Goal: Task Accomplishment & Management: Use online tool/utility

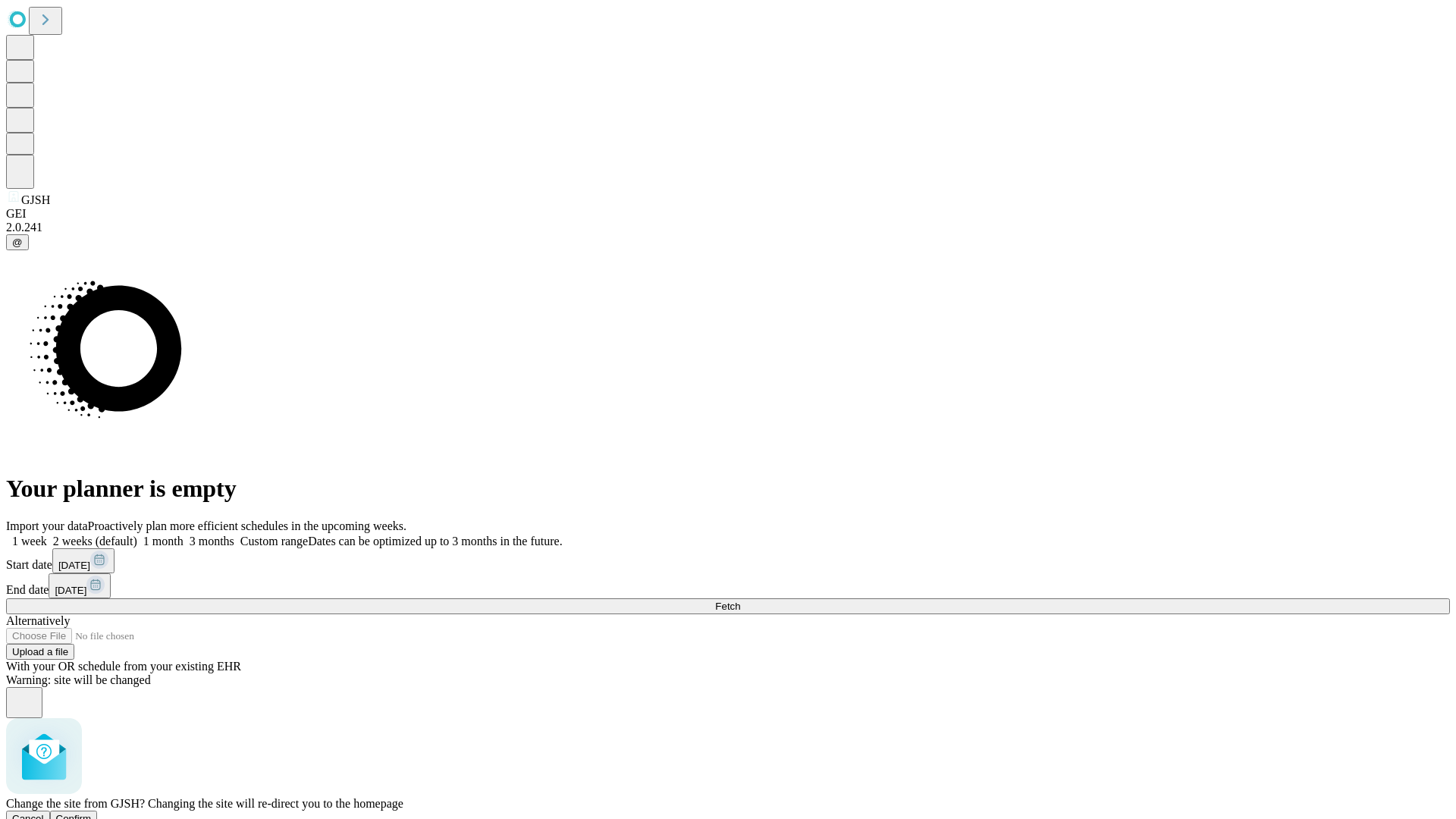
click at [92, 813] on span "Confirm" at bounding box center [73, 819] width 35 height 11
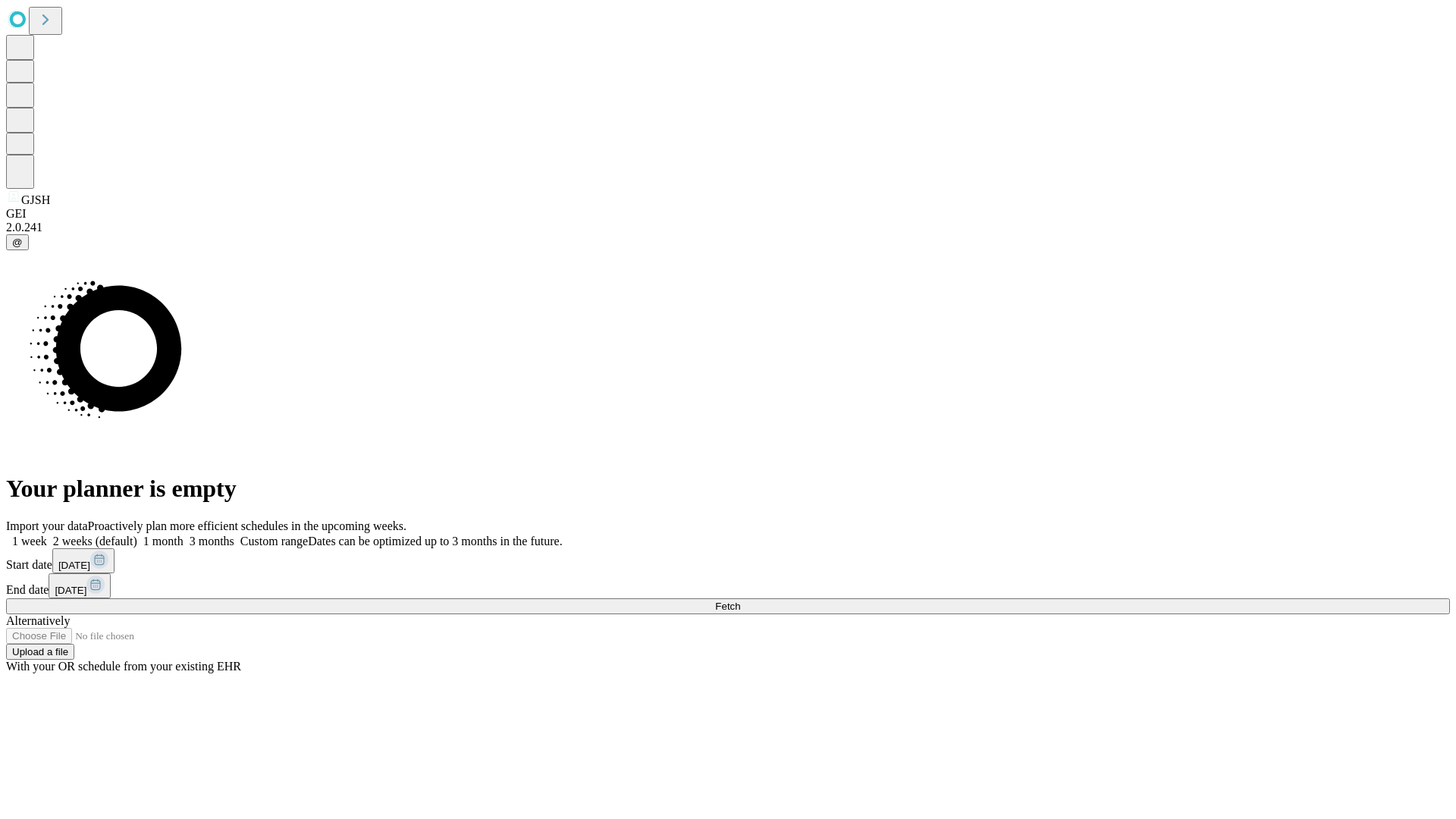
click at [47, 535] on label "1 week" at bounding box center [26, 541] width 41 height 13
click at [740, 601] on span "Fetch" at bounding box center [727, 607] width 25 height 11
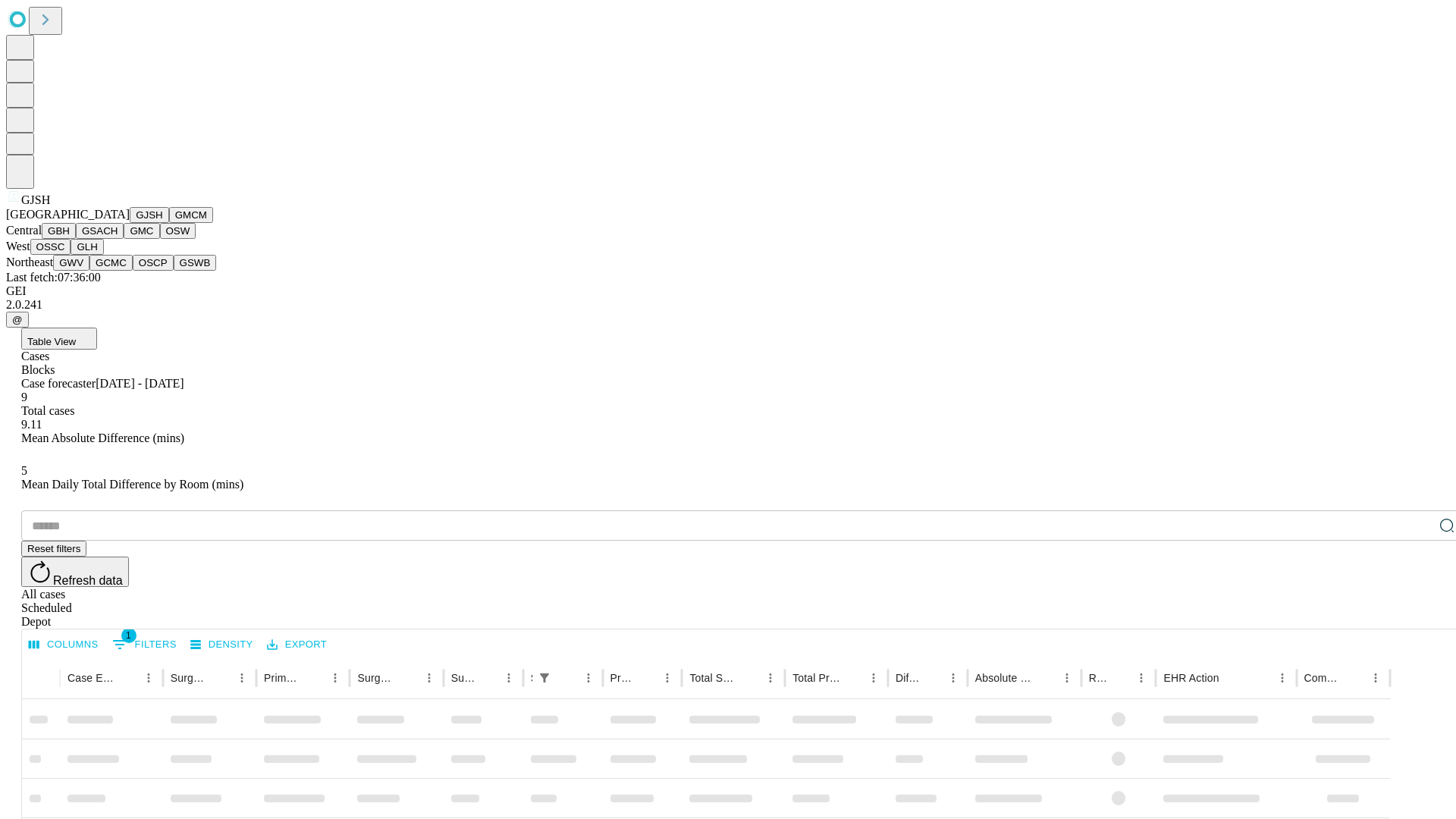
click at [169, 223] on button "GMCM" at bounding box center [191, 215] width 44 height 16
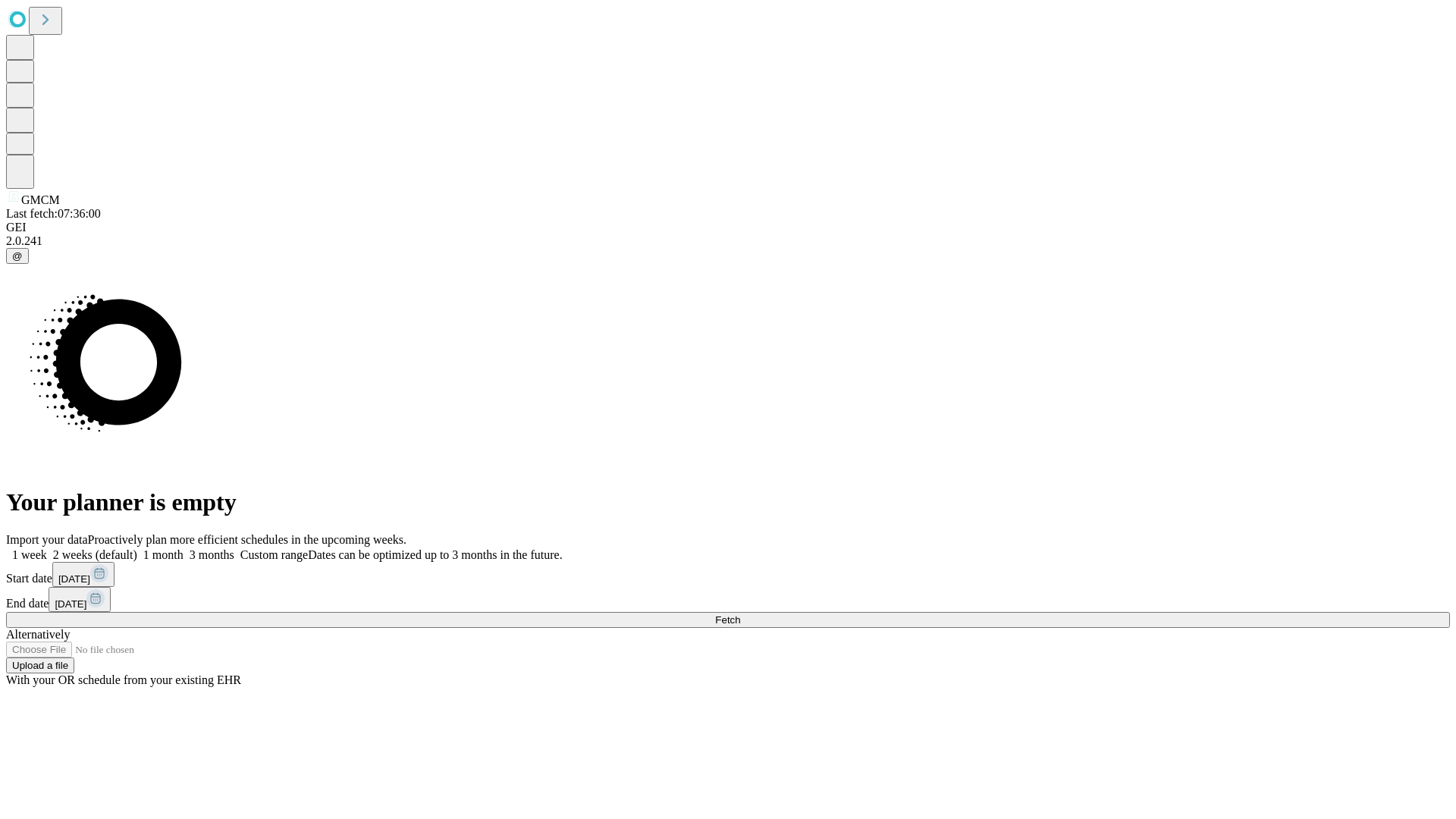
click at [47, 548] on label "1 week" at bounding box center [26, 555] width 41 height 13
click at [740, 614] on span "Fetch" at bounding box center [727, 620] width 25 height 11
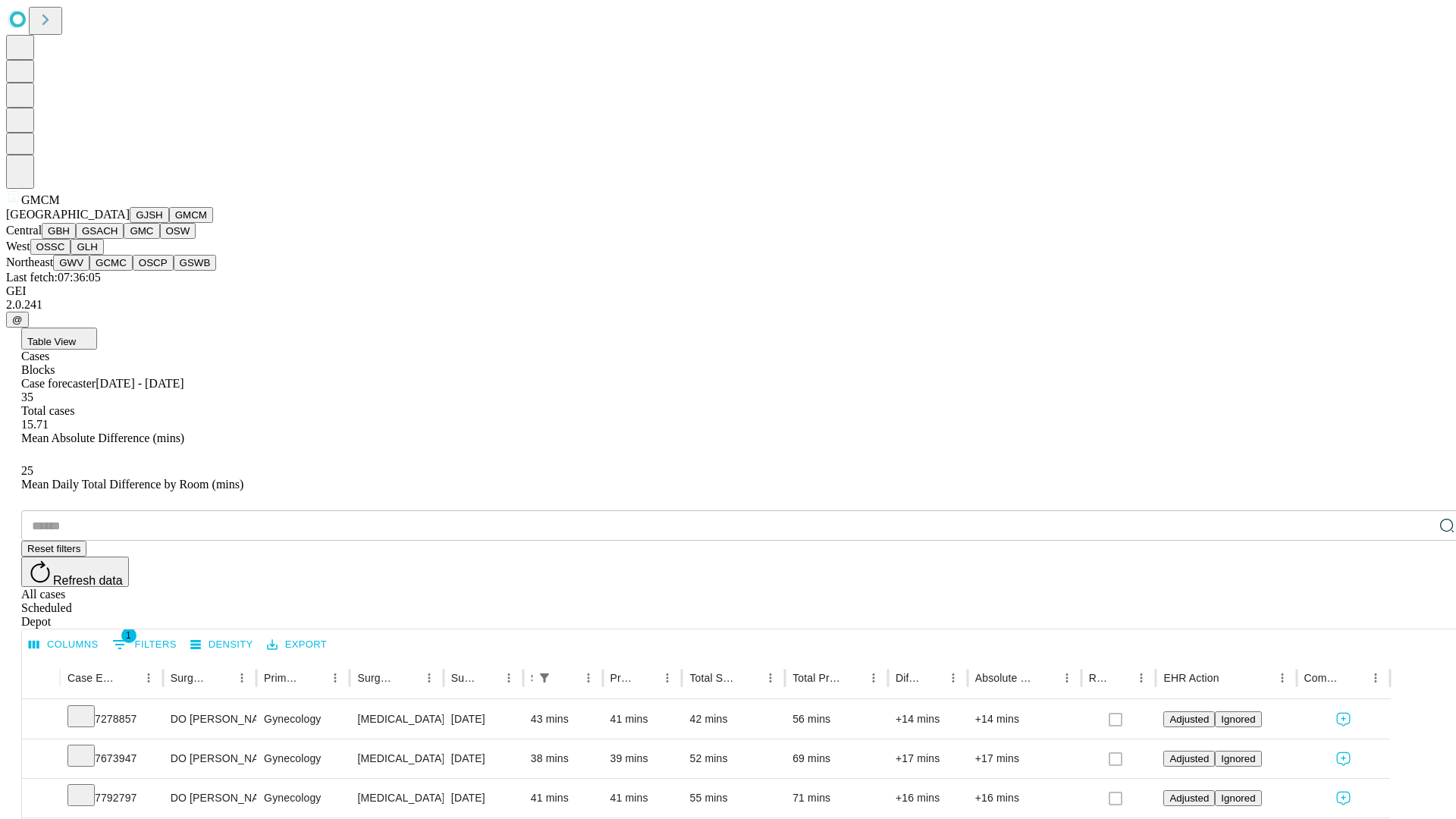
click at [76, 239] on button "GBH" at bounding box center [59, 230] width 34 height 16
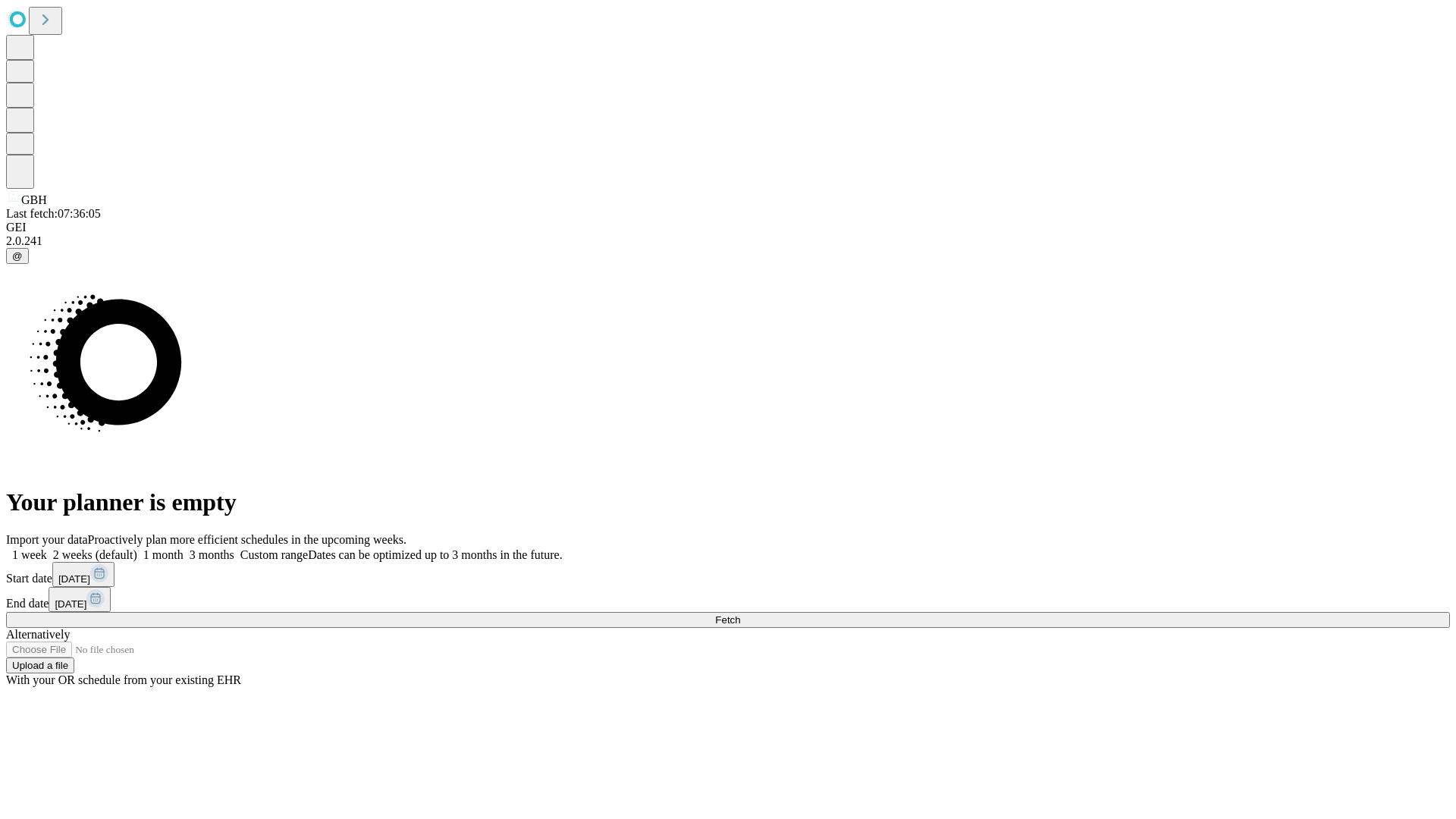
click at [47, 548] on label "1 week" at bounding box center [26, 555] width 41 height 13
click at [740, 614] on span "Fetch" at bounding box center [727, 620] width 25 height 11
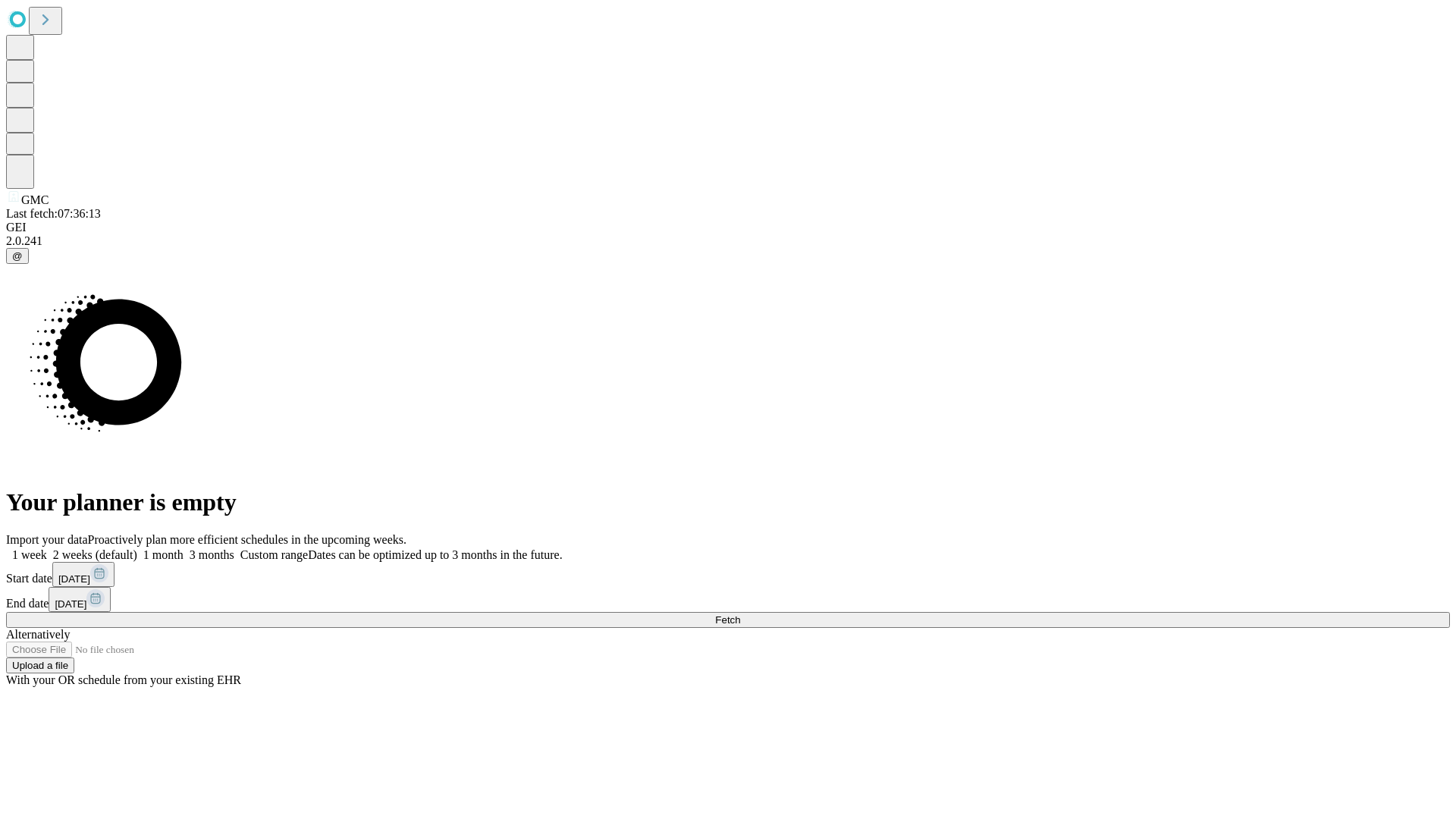
click at [740, 614] on span "Fetch" at bounding box center [727, 620] width 25 height 11
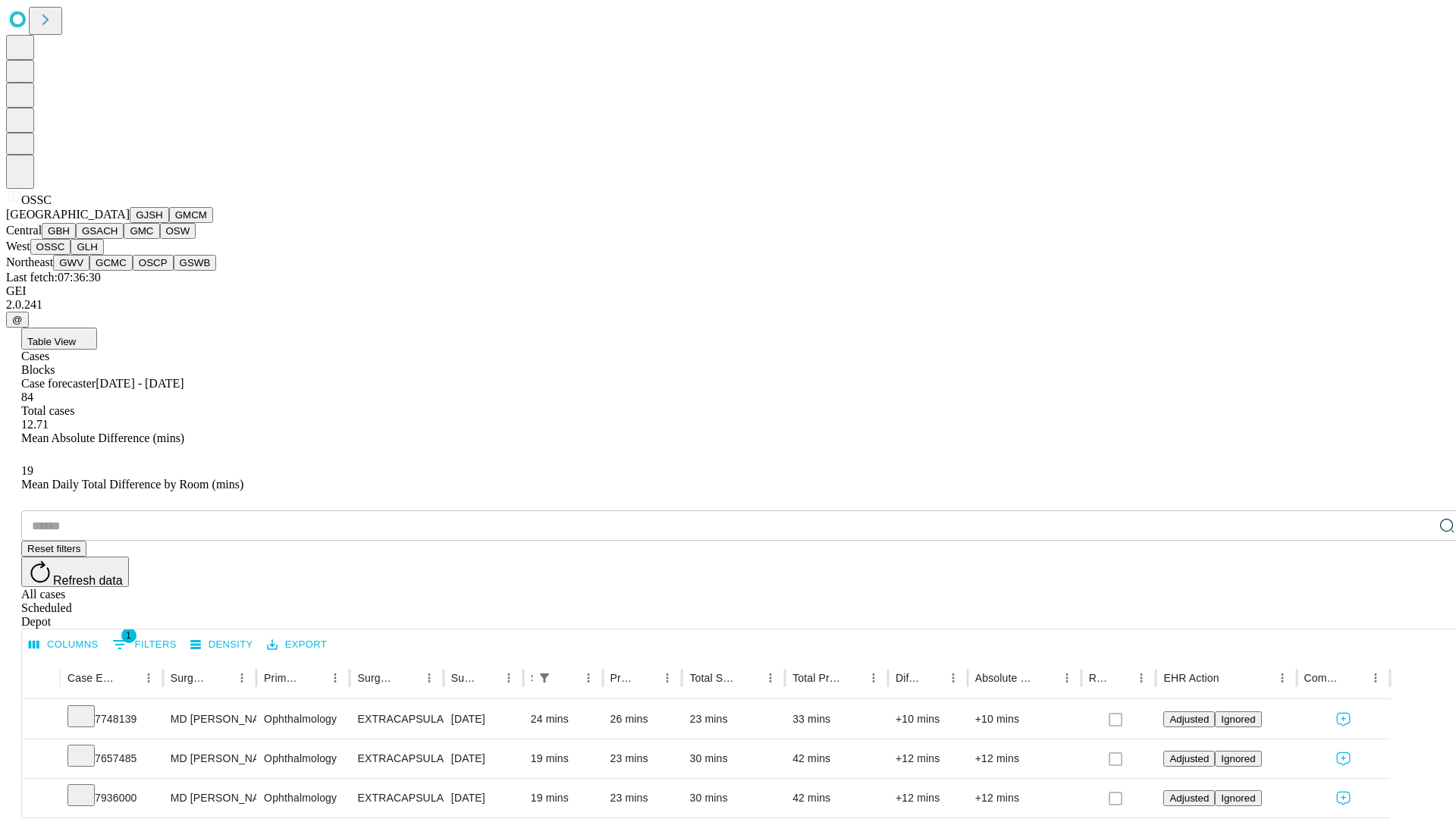
click at [103, 255] on button "GLH" at bounding box center [87, 246] width 33 height 16
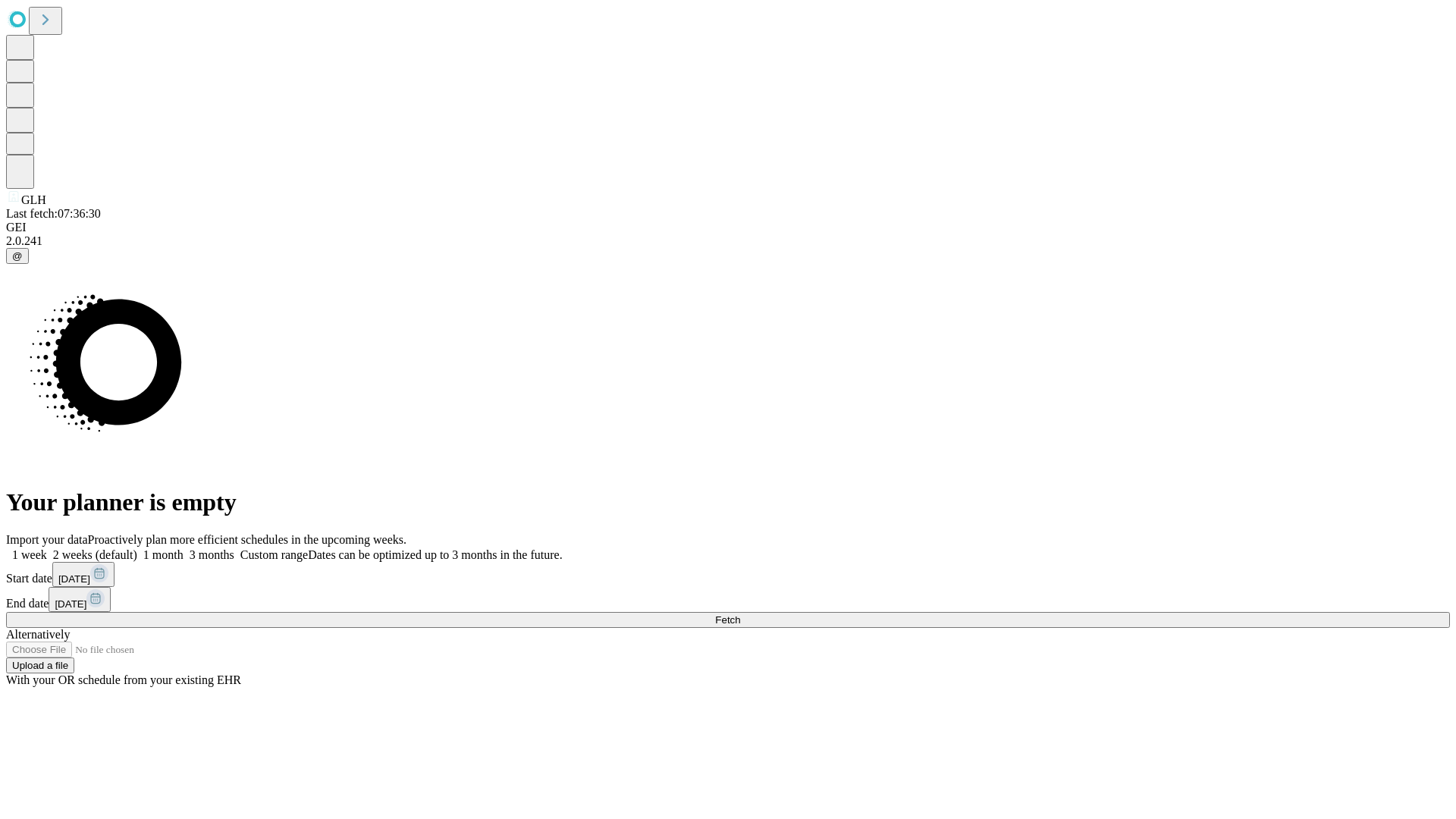
click at [47, 548] on label "1 week" at bounding box center [26, 555] width 41 height 13
click at [740, 614] on span "Fetch" at bounding box center [727, 620] width 25 height 11
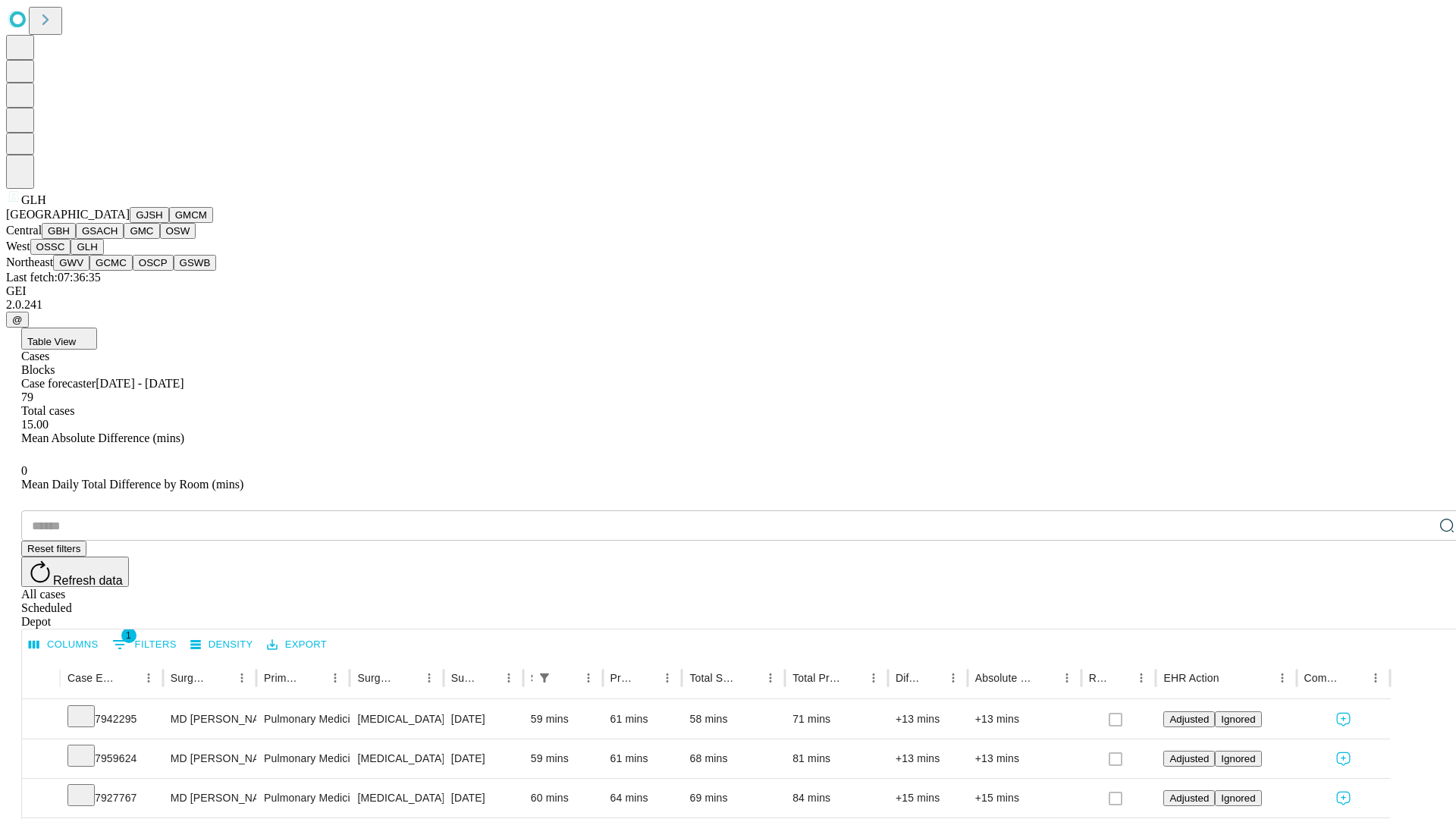
click at [89, 271] on button "GWV" at bounding box center [71, 262] width 36 height 16
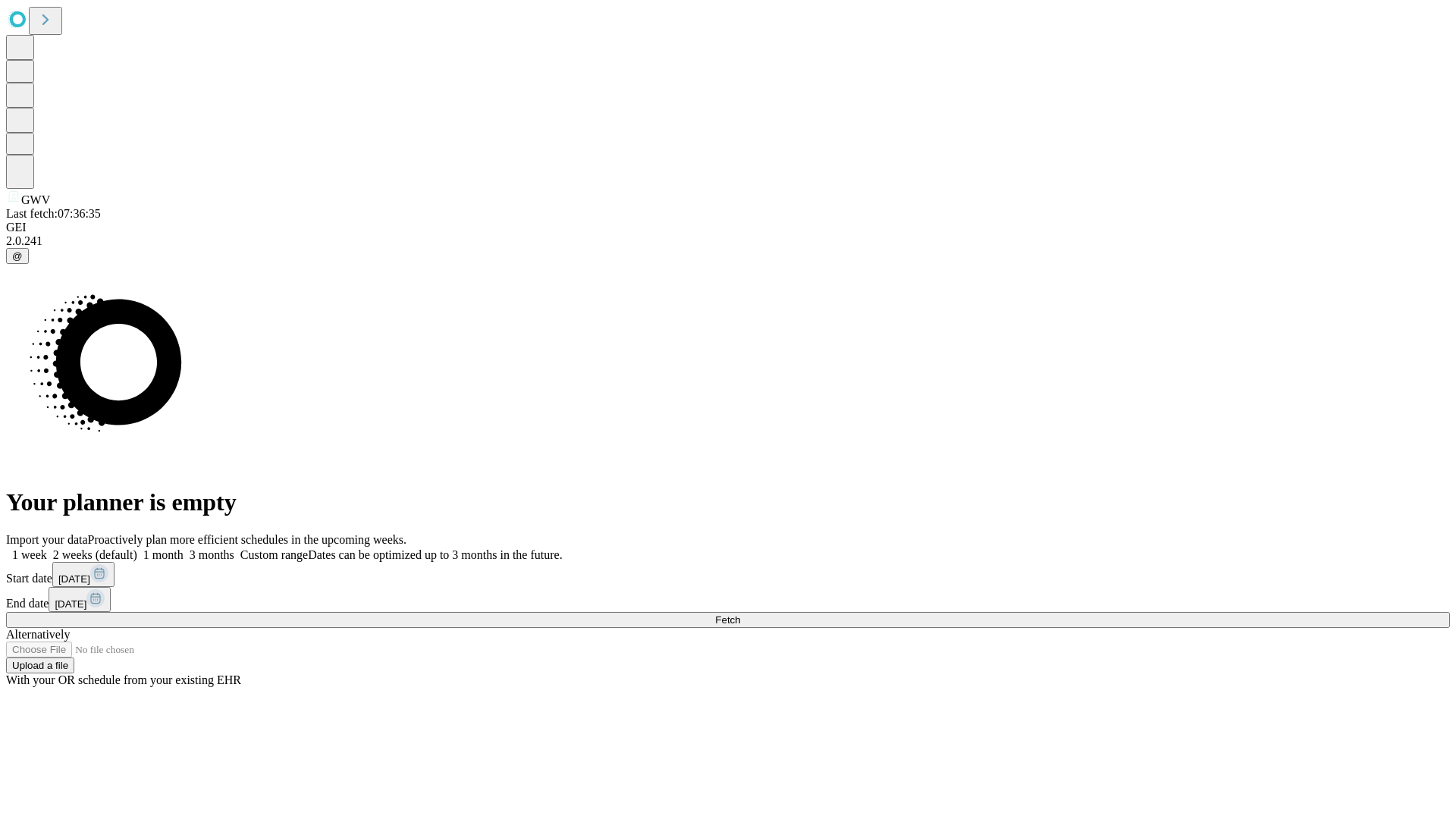
click at [47, 548] on label "1 week" at bounding box center [26, 555] width 41 height 13
click at [740, 614] on span "Fetch" at bounding box center [727, 620] width 25 height 11
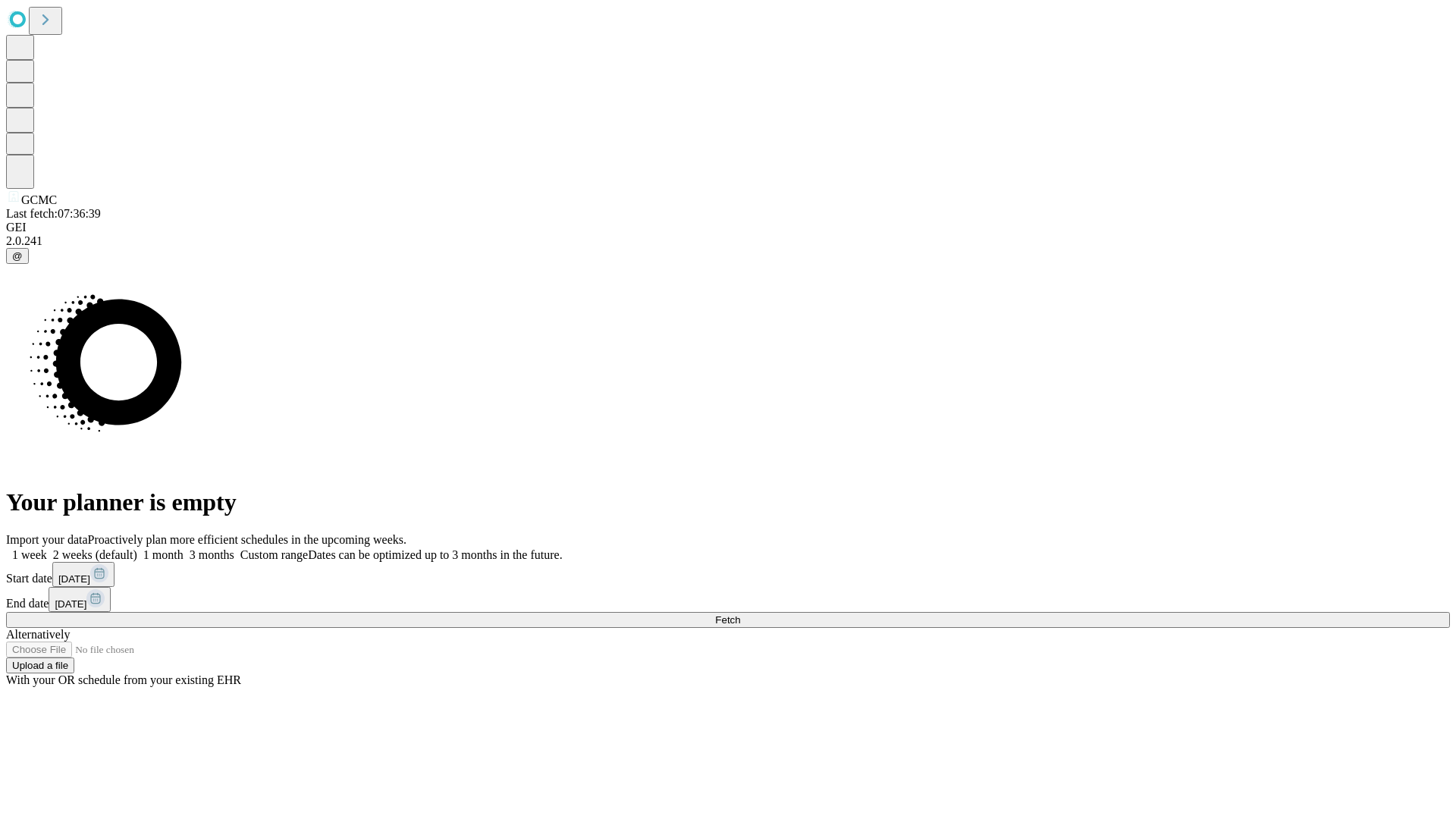
click at [47, 548] on label "1 week" at bounding box center [26, 555] width 41 height 13
click at [740, 614] on span "Fetch" at bounding box center [727, 620] width 25 height 11
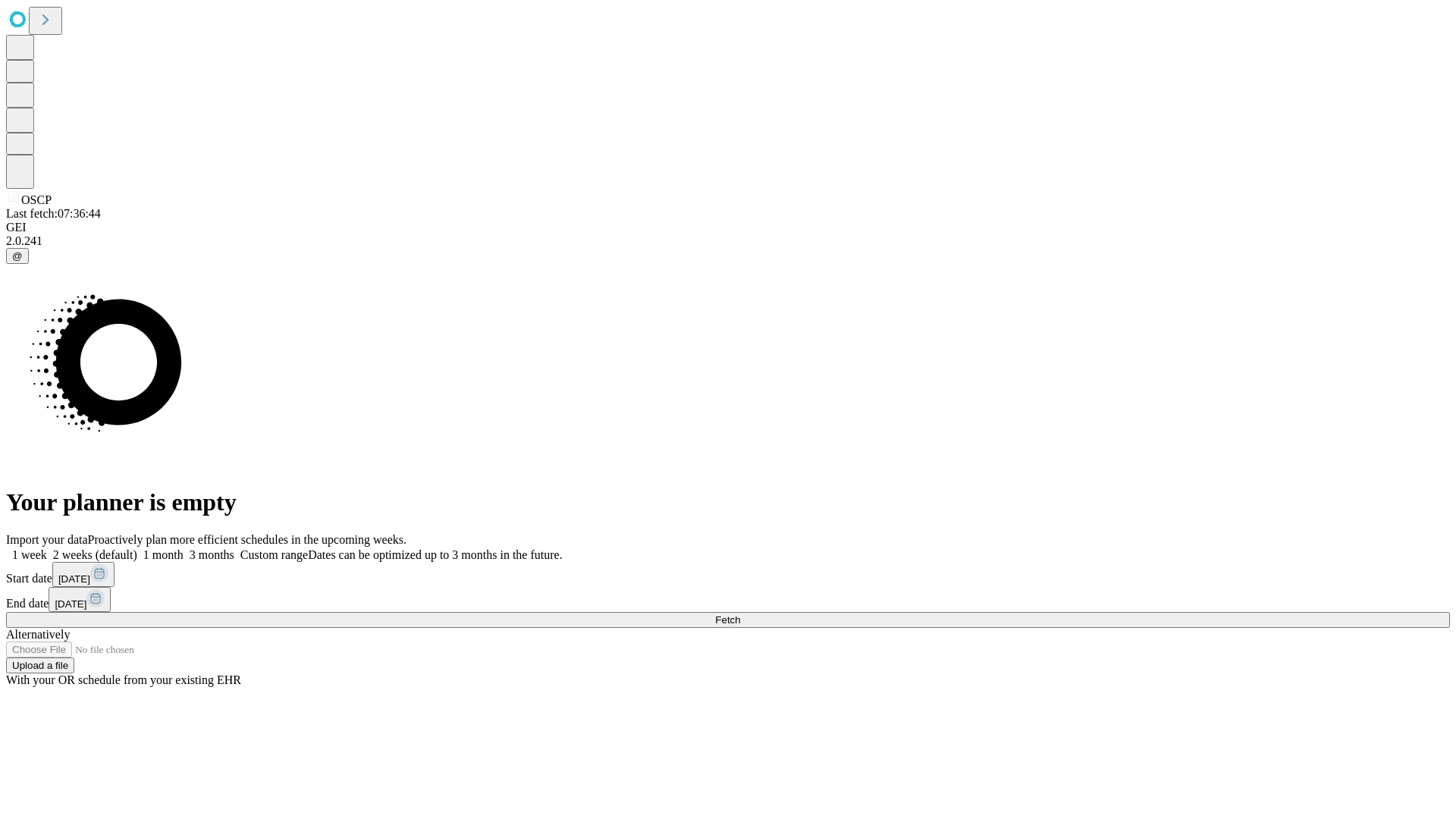
click at [47, 548] on label "1 week" at bounding box center [26, 555] width 41 height 13
click at [740, 614] on span "Fetch" at bounding box center [727, 620] width 25 height 11
